Goal: Task Accomplishment & Management: Manage account settings

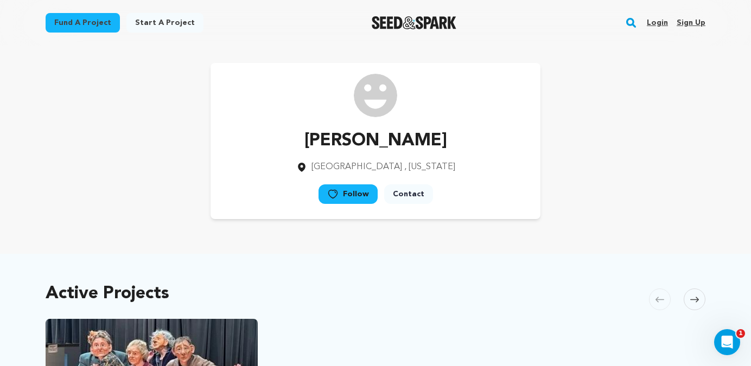
click at [659, 19] on link "Login" at bounding box center [656, 22] width 21 height 17
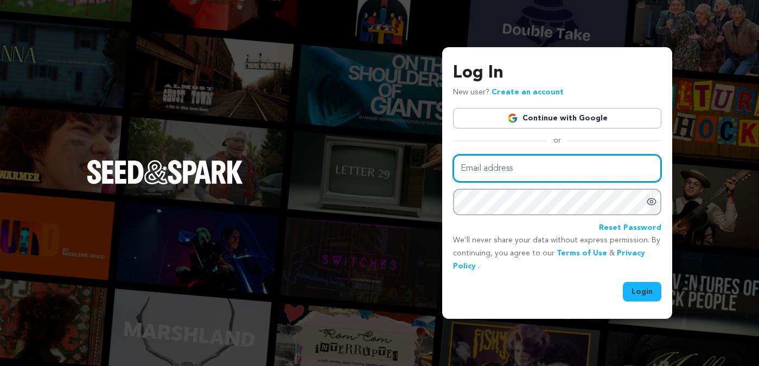
type input "katiekaufmann@hotmail.com"
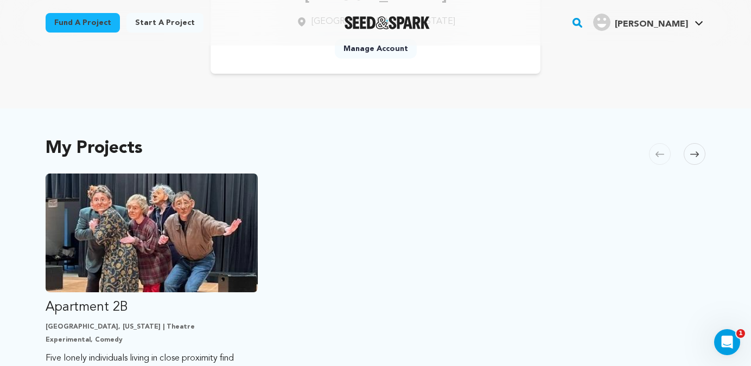
scroll to position [54, 0]
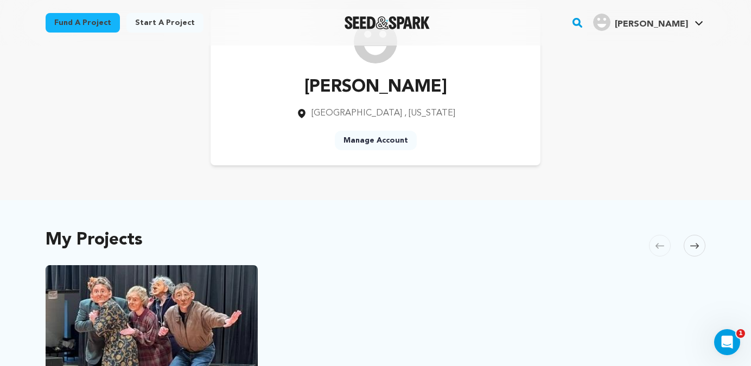
click at [665, 27] on span "[PERSON_NAME]" at bounding box center [650, 24] width 73 height 9
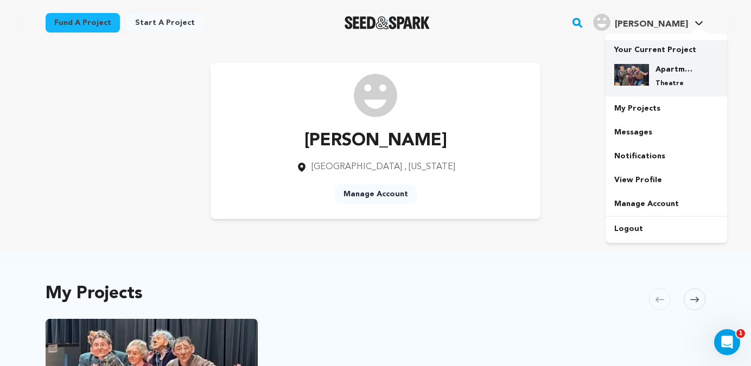
click at [661, 74] on h4 "Apartment 2B" at bounding box center [674, 69] width 39 height 11
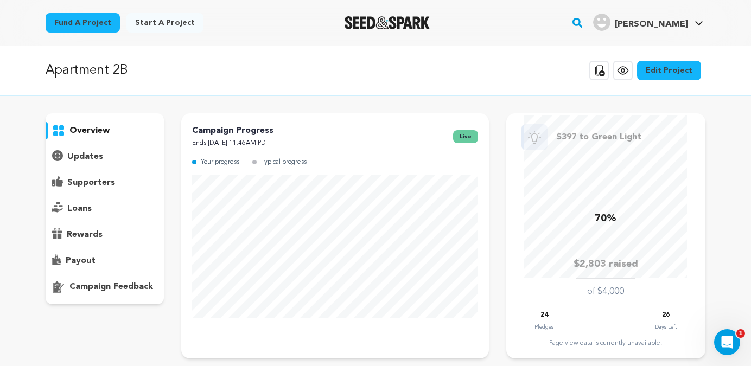
click at [114, 182] on div "supporters" at bounding box center [105, 182] width 118 height 17
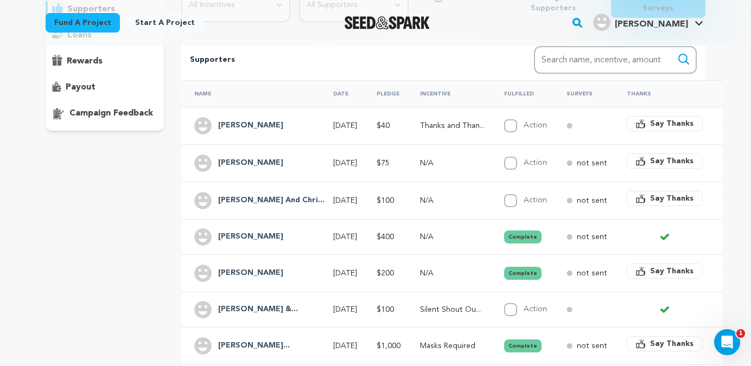
scroll to position [170, 0]
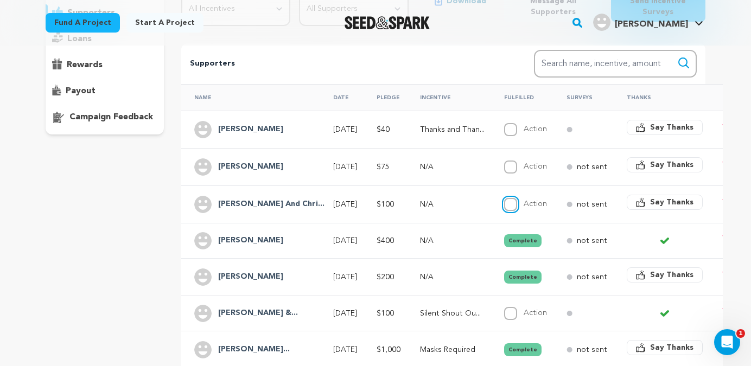
click at [504, 205] on input "Action" at bounding box center [510, 204] width 13 height 13
checkbox input "true"
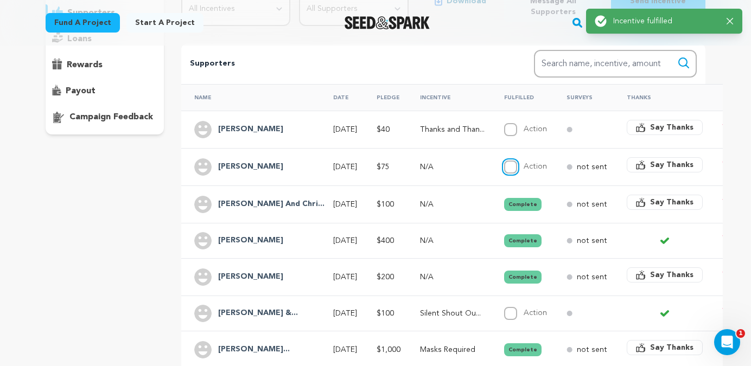
click at [504, 166] on input "Action" at bounding box center [510, 167] width 13 height 13
checkbox input "true"
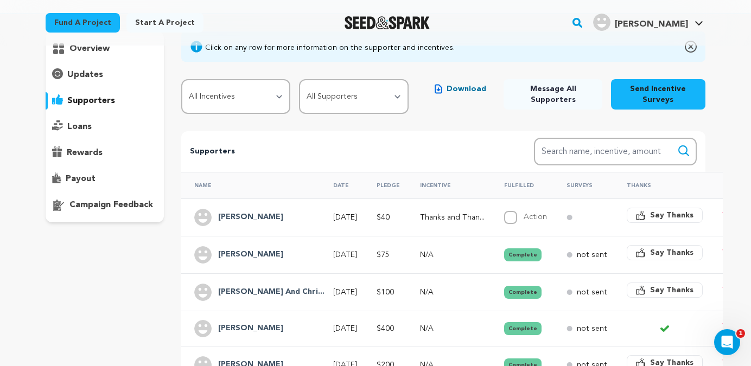
scroll to position [78, 0]
